Goal: Information Seeking & Learning: Find specific fact

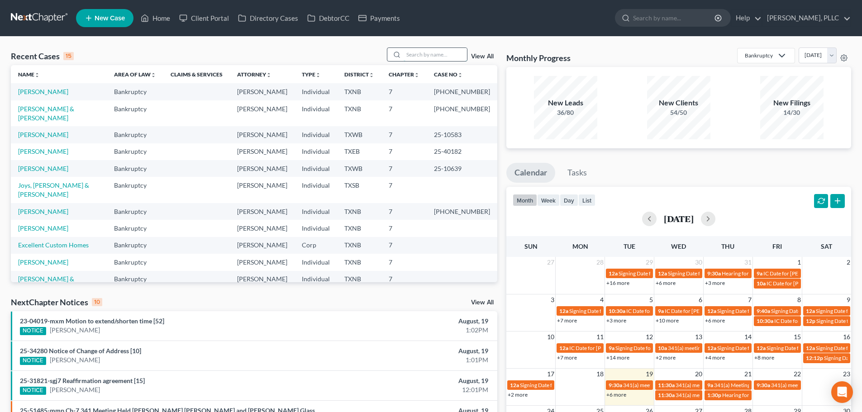
click at [422, 56] on input "search" at bounding box center [435, 54] width 63 height 13
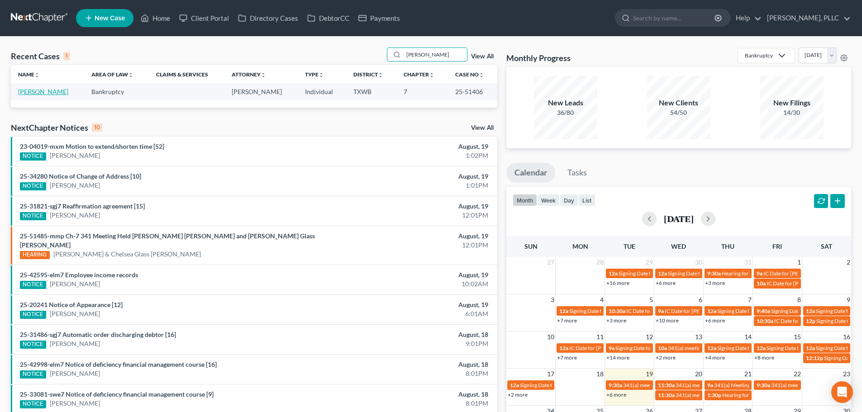
type input "[PERSON_NAME]"
click at [49, 95] on link "[PERSON_NAME]" at bounding box center [43, 92] width 50 height 8
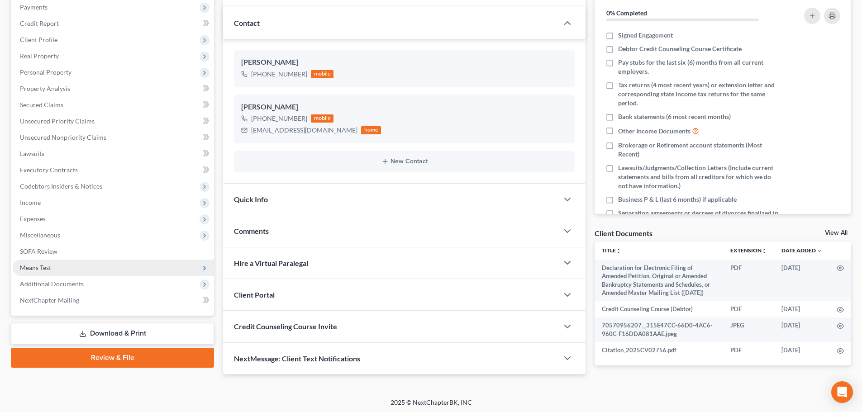
scroll to position [114, 0]
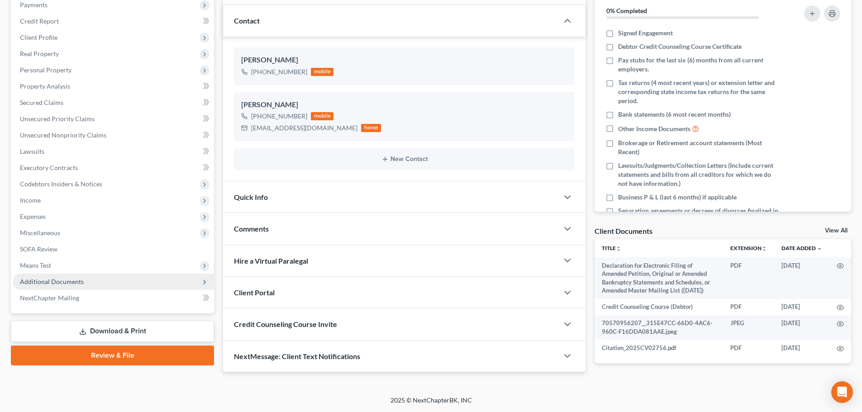
click at [69, 280] on span "Additional Documents" at bounding box center [52, 282] width 64 height 8
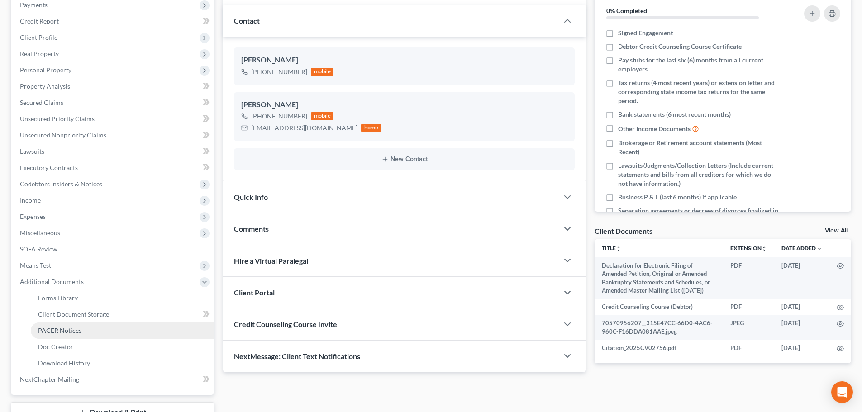
click at [60, 327] on span "PACER Notices" at bounding box center [59, 331] width 43 height 8
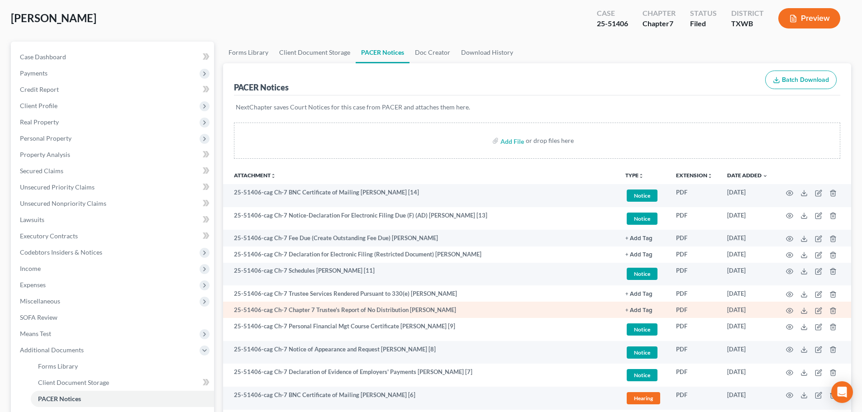
scroll to position [91, 0]
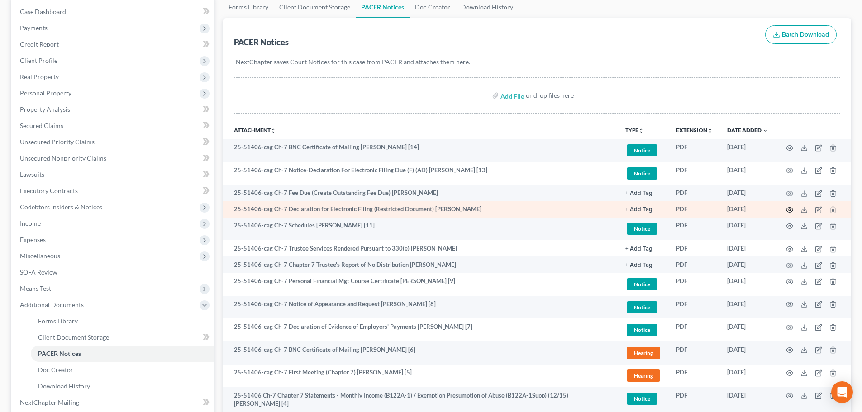
click at [788, 209] on icon "button" at bounding box center [789, 209] width 7 height 7
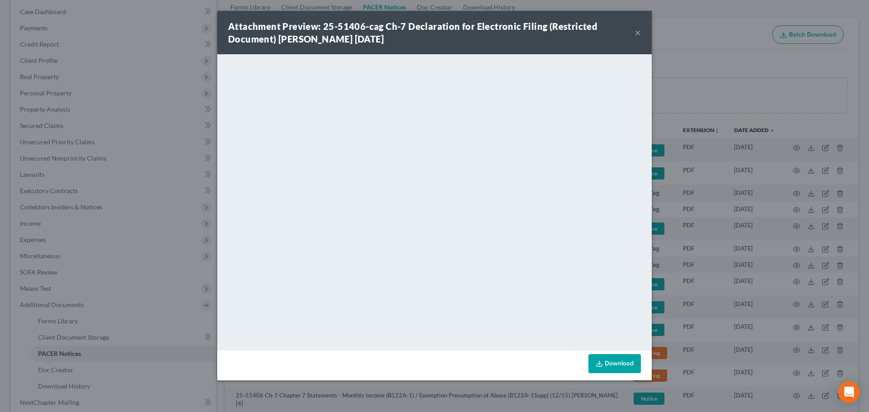
click at [635, 35] on button "×" at bounding box center [637, 32] width 6 height 11
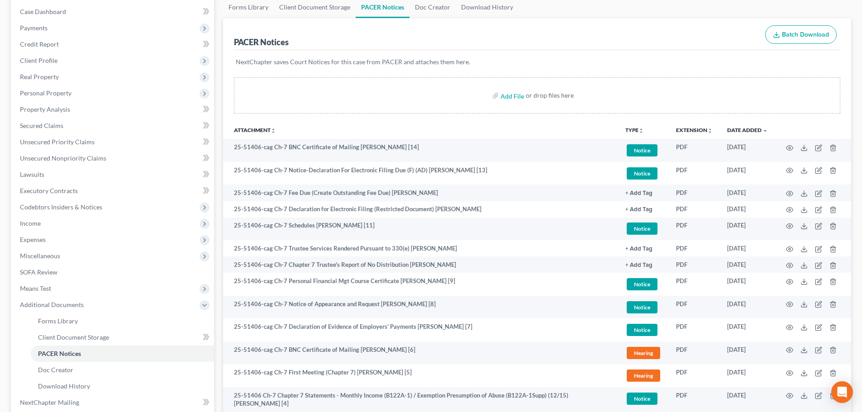
click at [365, 37] on div "PACER Notices Batch Download" at bounding box center [537, 34] width 606 height 33
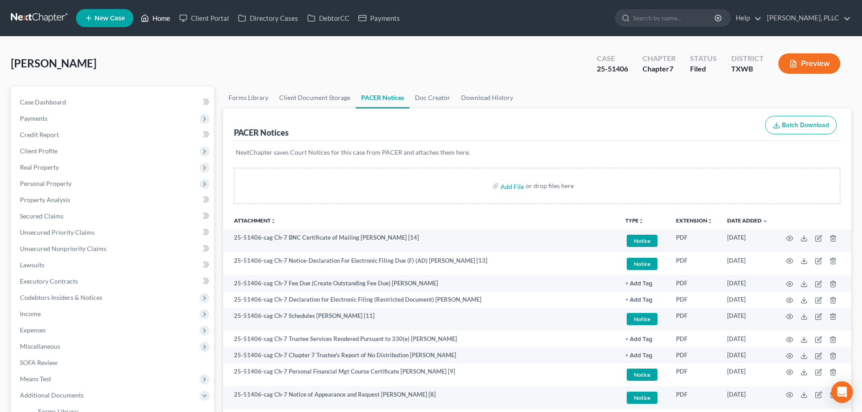
click at [157, 18] on link "Home" at bounding box center [155, 18] width 38 height 16
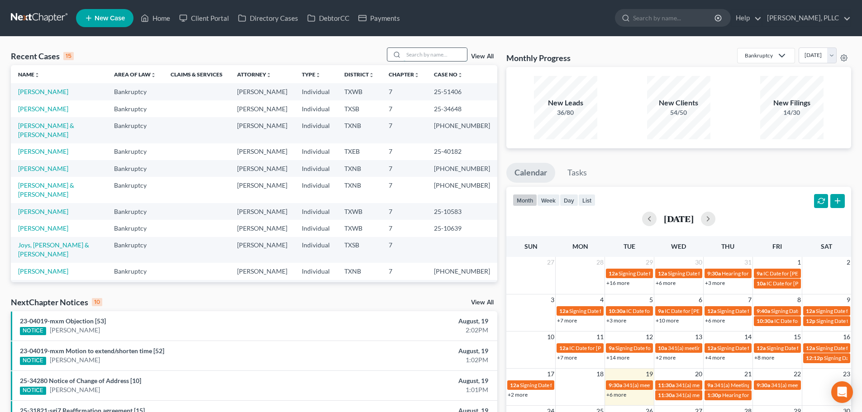
click at [420, 57] on input "search" at bounding box center [435, 54] width 63 height 13
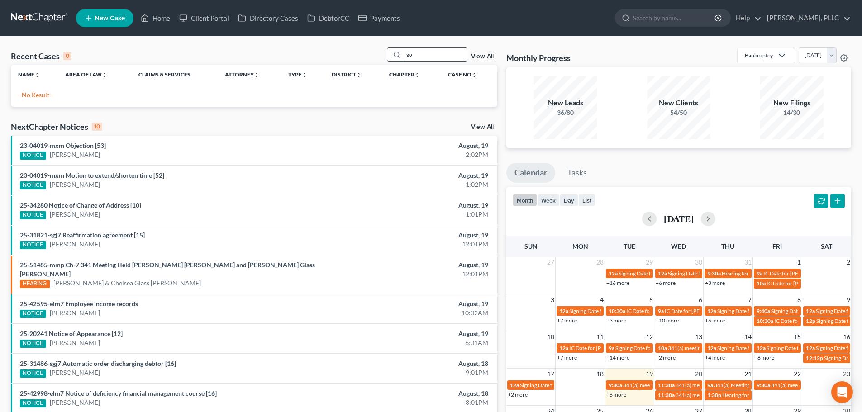
type input "g"
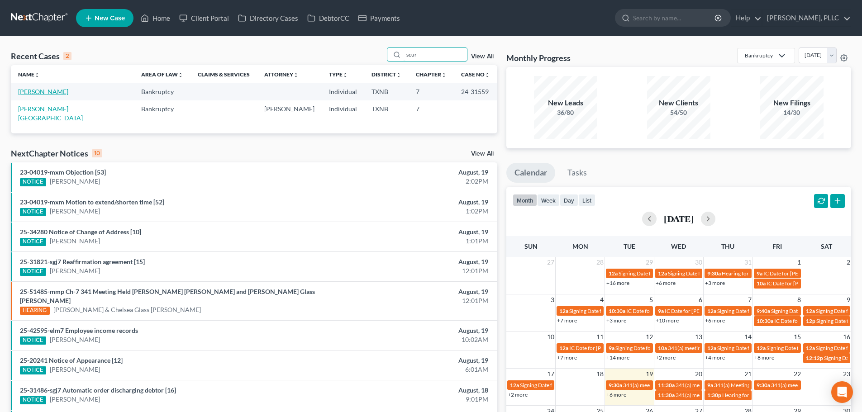
type input "scur"
click at [55, 92] on link "[PERSON_NAME]" at bounding box center [43, 92] width 50 height 8
select select "6"
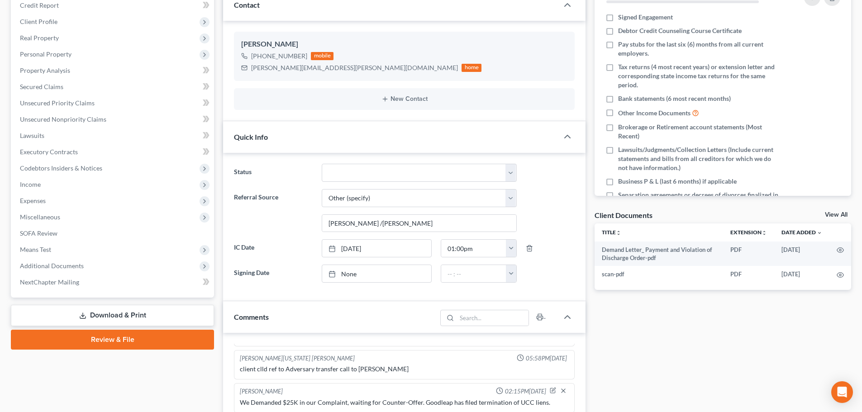
scroll to position [136, 0]
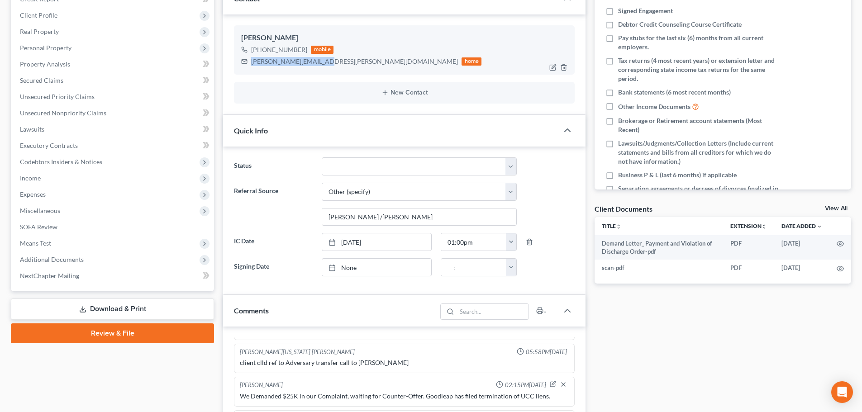
drag, startPoint x: 314, startPoint y: 64, endPoint x: 246, endPoint y: 66, distance: 68.4
click at [246, 66] on div "[PERSON_NAME][EMAIL_ADDRESS][PERSON_NAME][DOMAIN_NAME] home" at bounding box center [361, 62] width 240 height 12
copy div "[PERSON_NAME][EMAIL_ADDRESS][PERSON_NAME][DOMAIN_NAME]"
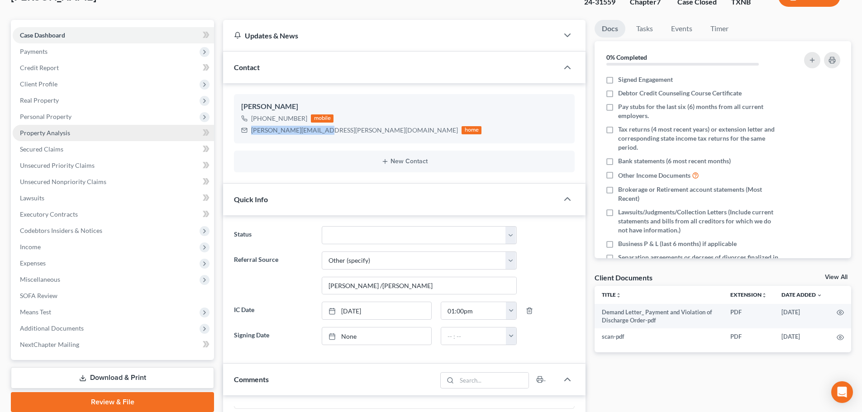
scroll to position [0, 0]
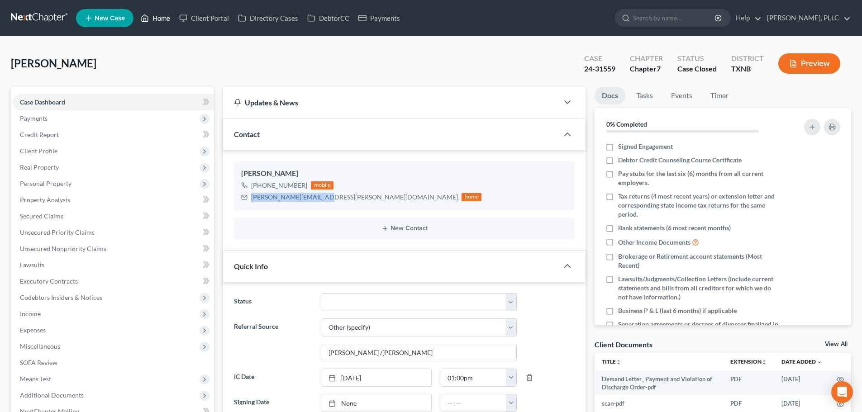
click at [164, 19] on link "Home" at bounding box center [155, 18] width 38 height 16
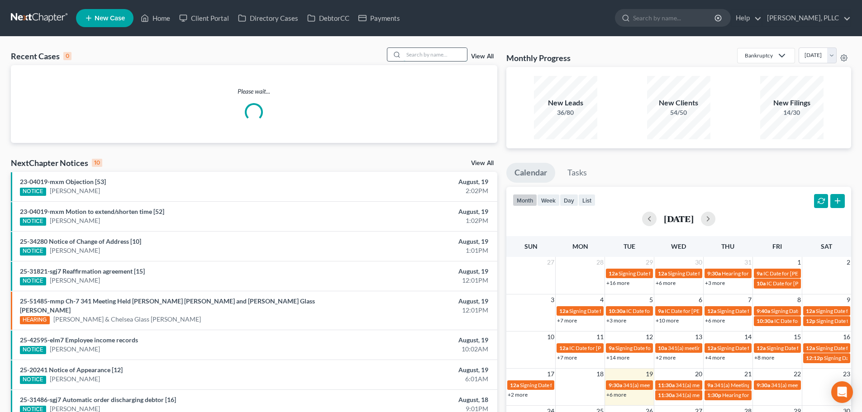
click at [418, 56] on input "search" at bounding box center [435, 54] width 63 height 13
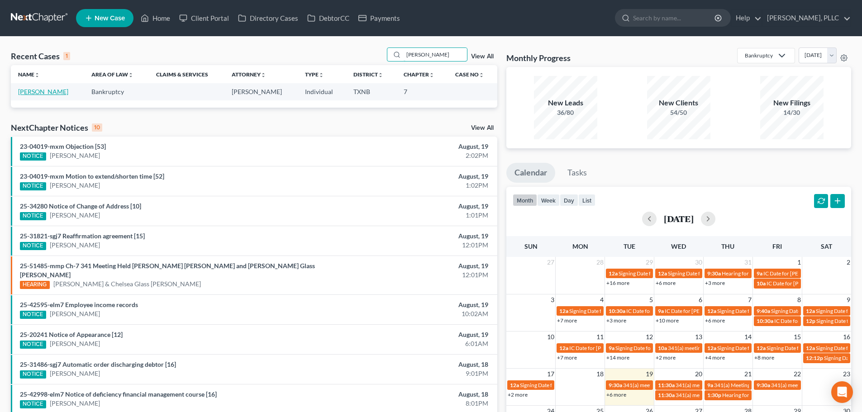
type input "[PERSON_NAME]"
click at [47, 91] on link "[PERSON_NAME]" at bounding box center [43, 92] width 50 height 8
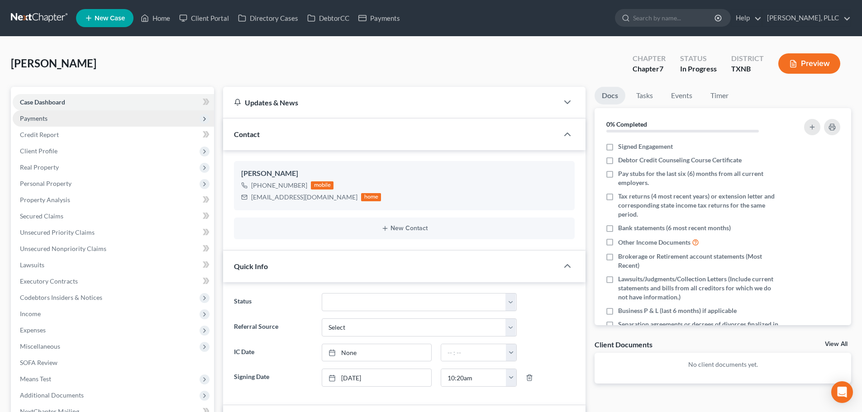
click at [45, 117] on span "Payments" at bounding box center [34, 118] width 28 height 8
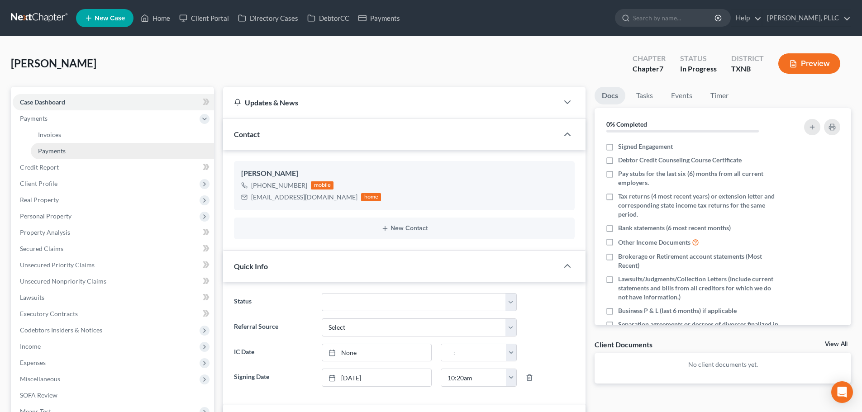
click at [53, 149] on span "Payments" at bounding box center [52, 151] width 28 height 8
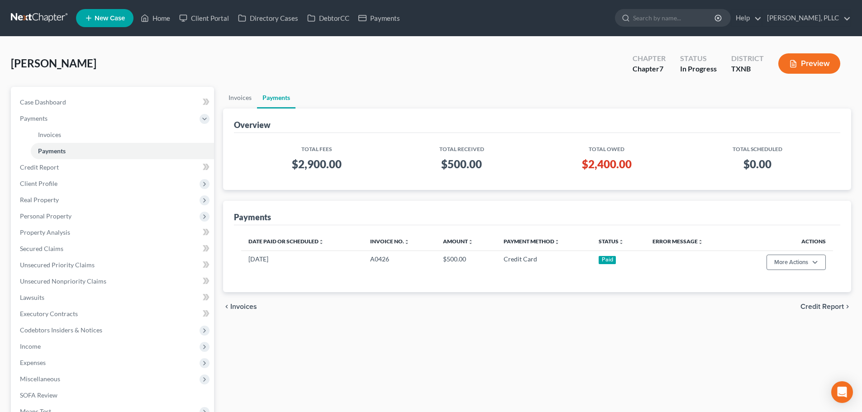
click at [159, 71] on div "[PERSON_NAME] Upgraded Chapter Chapter 7 Status In [GEOGRAPHIC_DATA] [GEOGRAPHI…" at bounding box center [431, 67] width 840 height 39
click at [160, 20] on link "Home" at bounding box center [155, 18] width 38 height 16
